Goal: Information Seeking & Learning: Find specific page/section

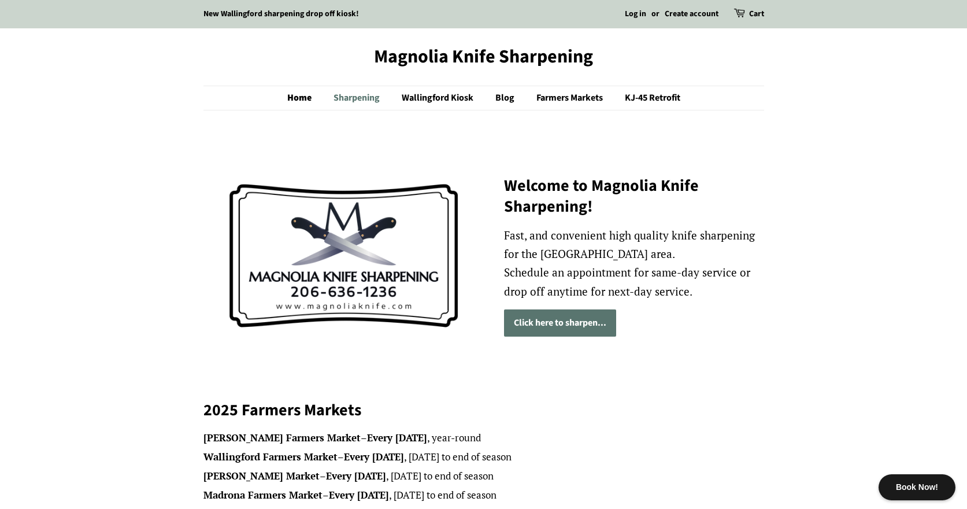
click at [353, 95] on link "Sharpening" at bounding box center [358, 98] width 66 height 24
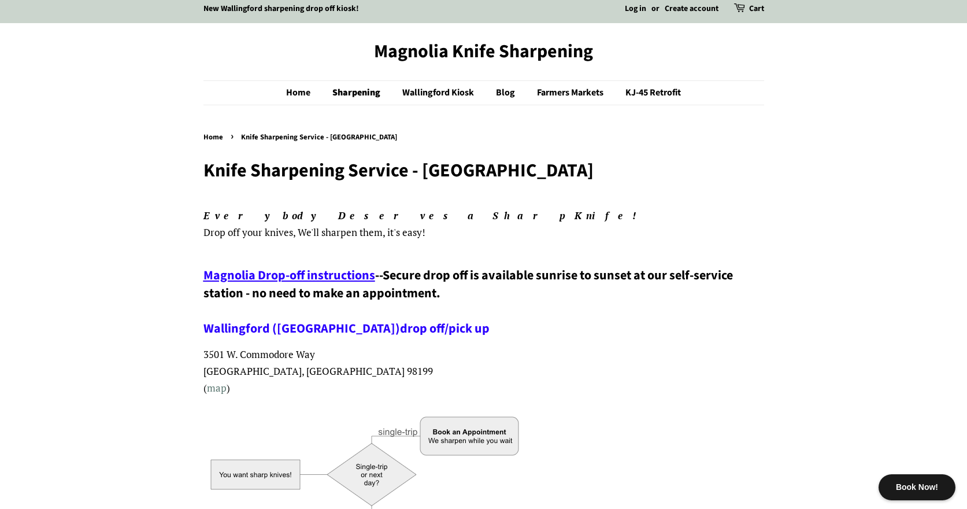
scroll to position [1, 0]
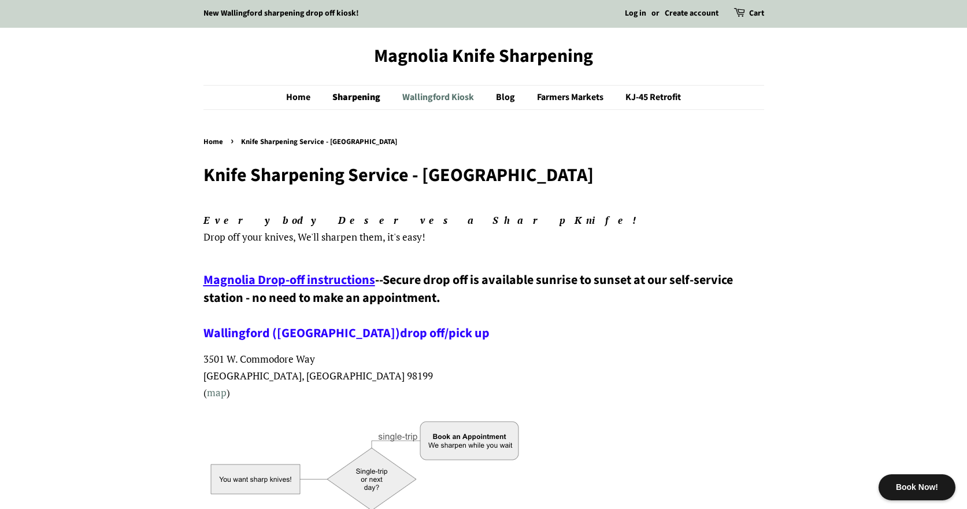
click at [448, 97] on link "Wallingford Kiosk" at bounding box center [440, 98] width 92 height 24
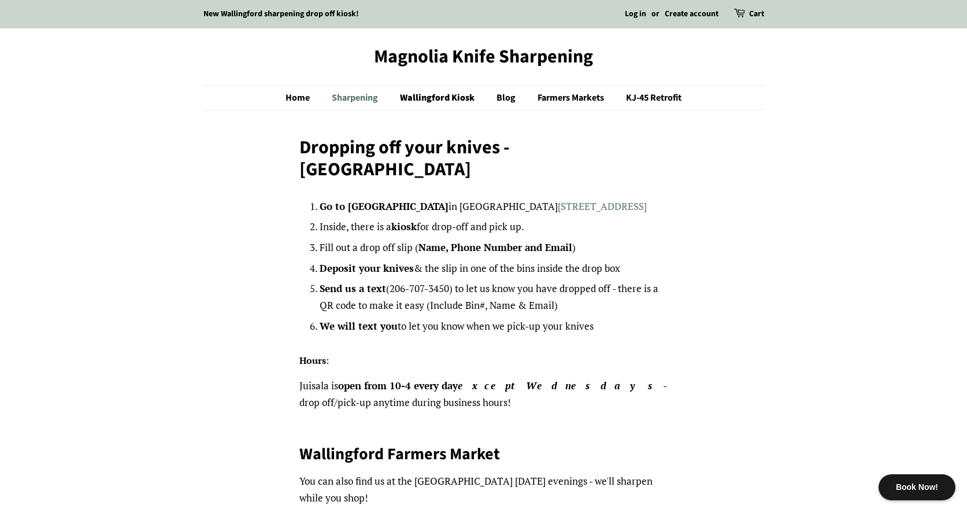
click at [334, 106] on link "Sharpening" at bounding box center [356, 98] width 66 height 24
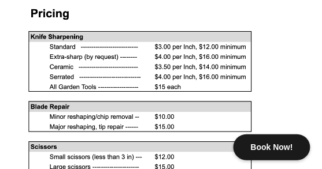
scroll to position [1138, 0]
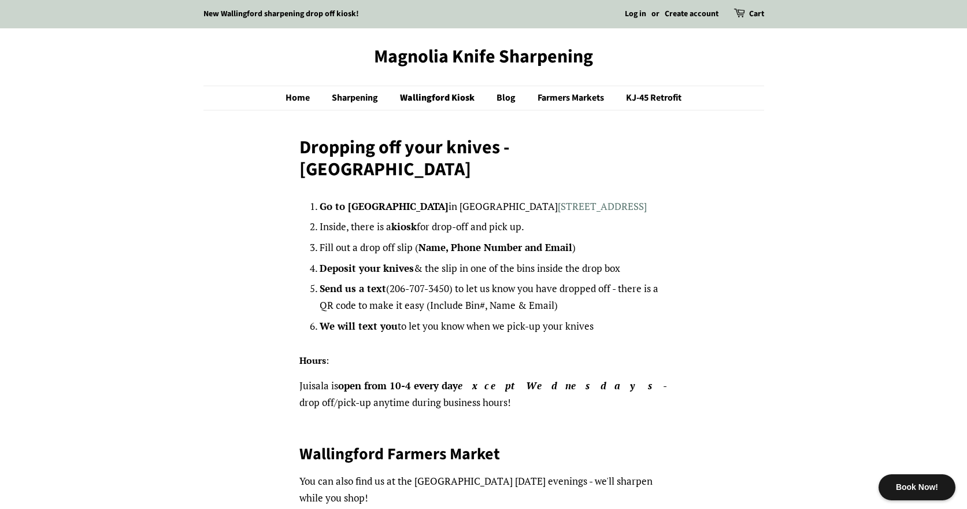
click at [411, 220] on strong "kiosk" at bounding box center [403, 226] width 25 height 13
click at [341, 16] on link "New Wallingford sharpening drop off kiosk!" at bounding box center [282, 14] width 156 height 12
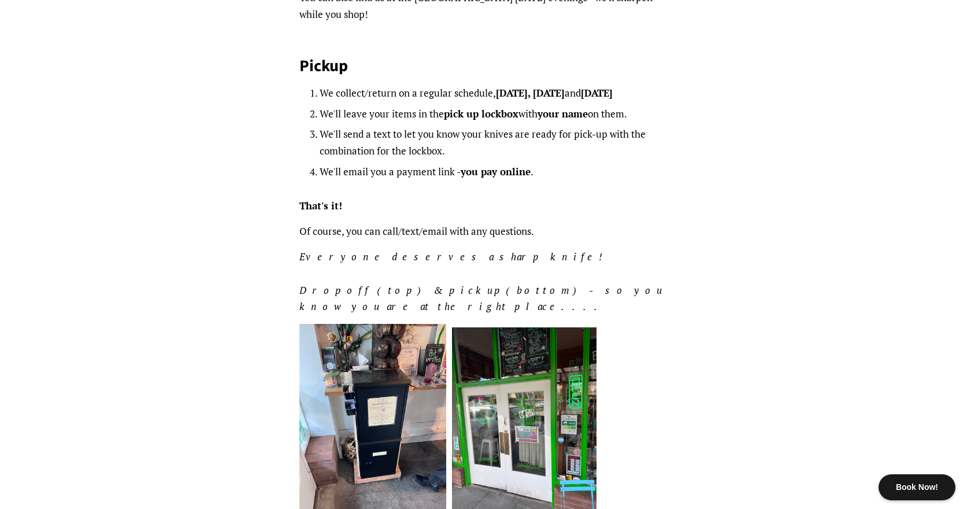
scroll to position [500, 0]
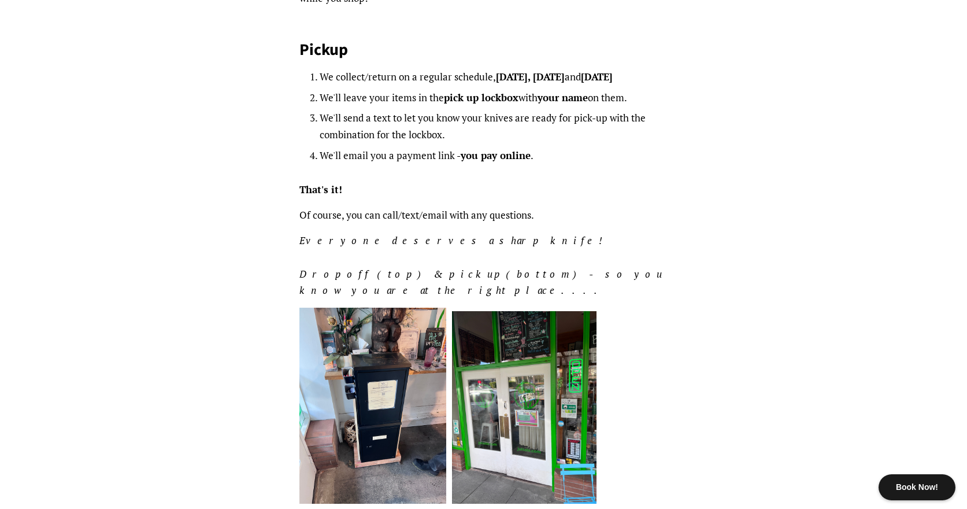
click at [516, 379] on img at bounding box center [524, 407] width 145 height 193
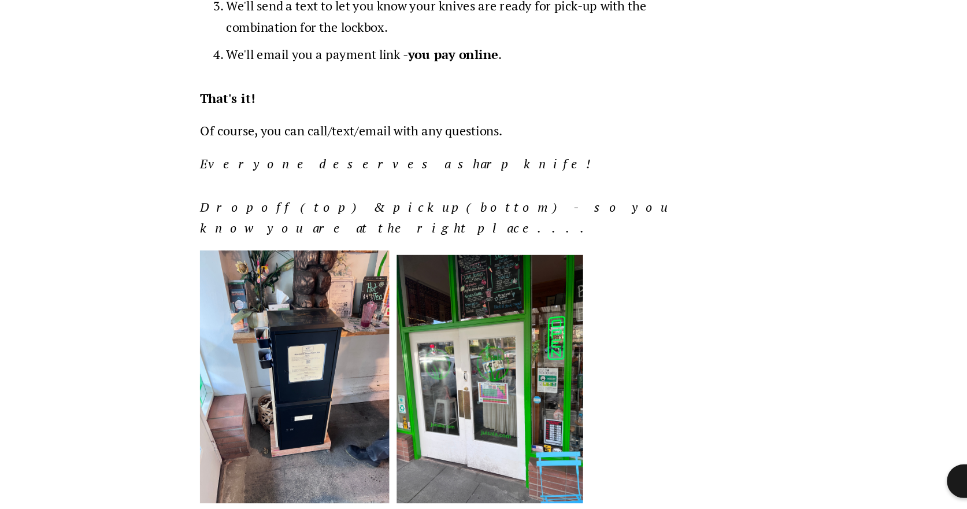
scroll to position [505, 0]
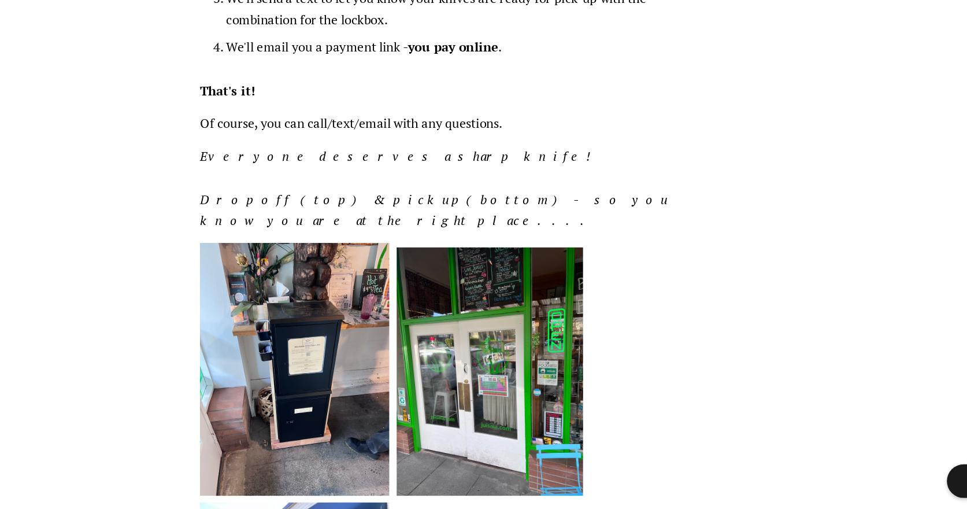
click at [393, 357] on img at bounding box center [373, 400] width 147 height 196
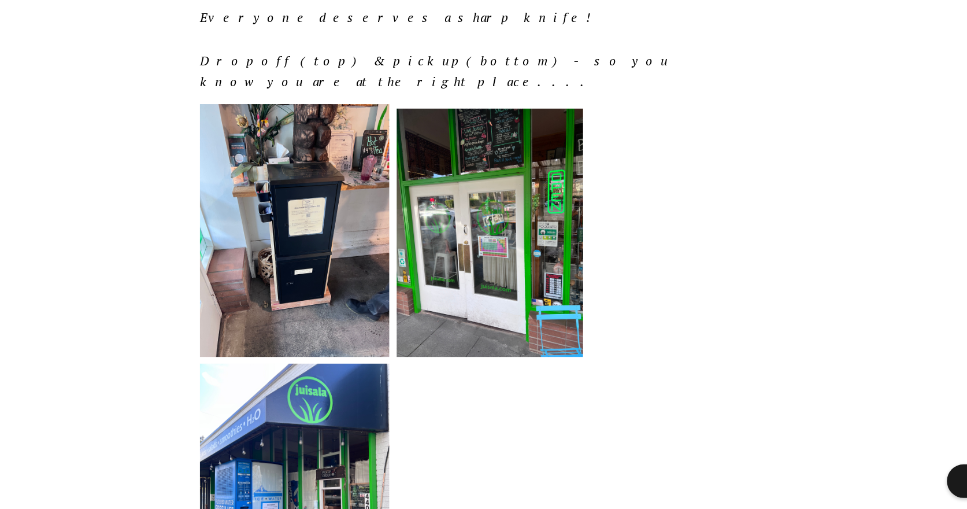
scroll to position [618, 0]
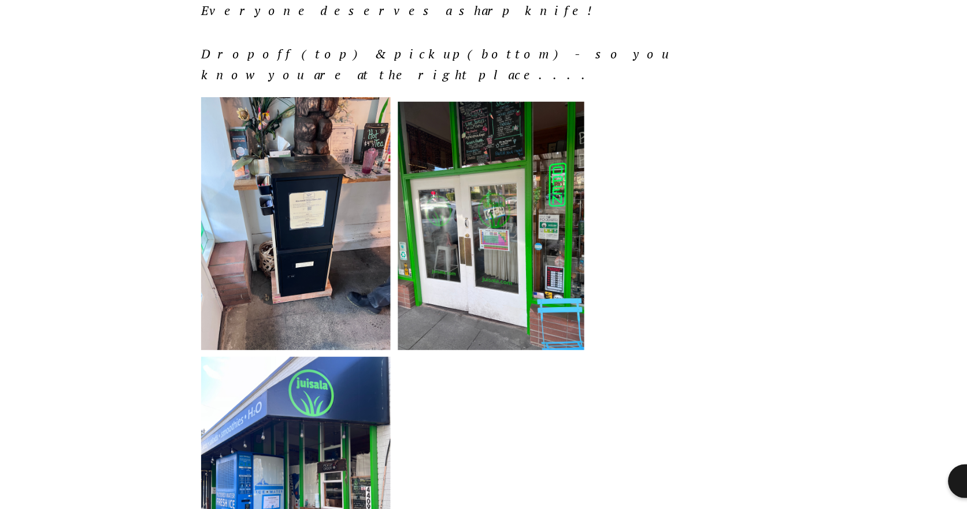
click at [376, 232] on img at bounding box center [373, 288] width 147 height 196
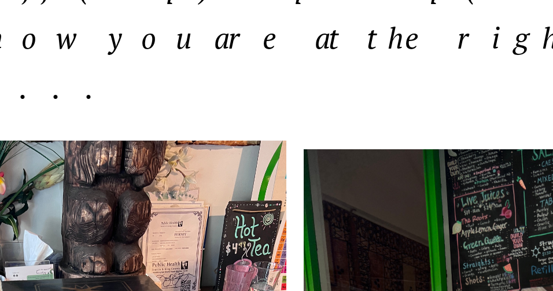
scroll to position [652, 0]
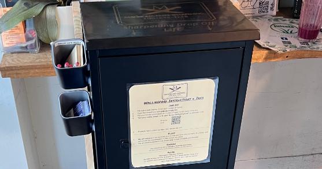
scroll to position [886, 0]
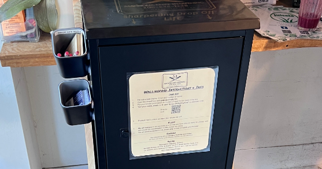
click at [112, 137] on img at bounding box center [90, 143] width 147 height 196
